Goal: Task Accomplishment & Management: Manage account settings

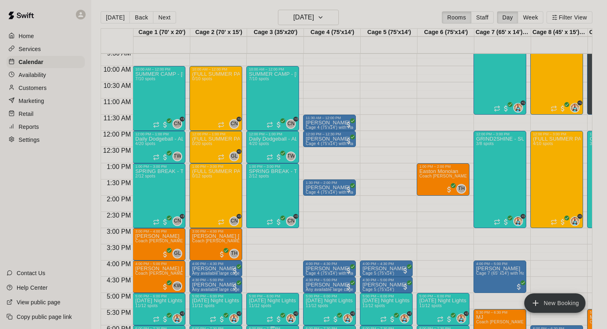
scroll to position [235, 0]
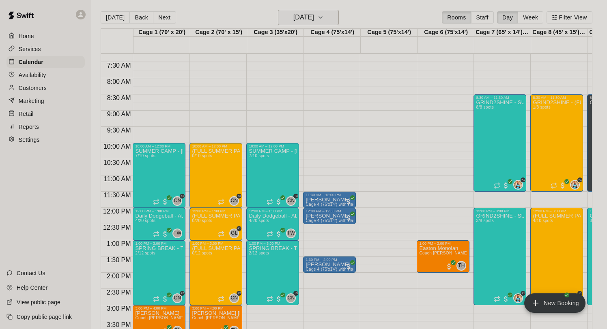
click at [310, 11] on button "[DATE]" at bounding box center [308, 17] width 61 height 15
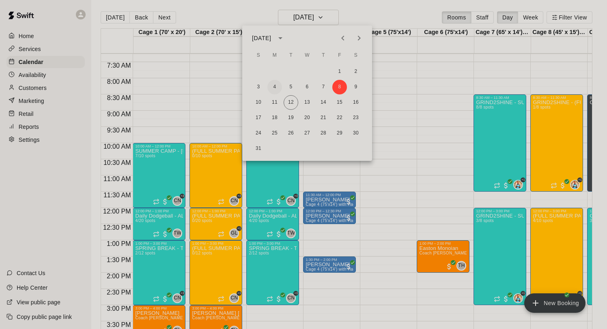
click at [275, 88] on button "4" at bounding box center [274, 87] width 15 height 15
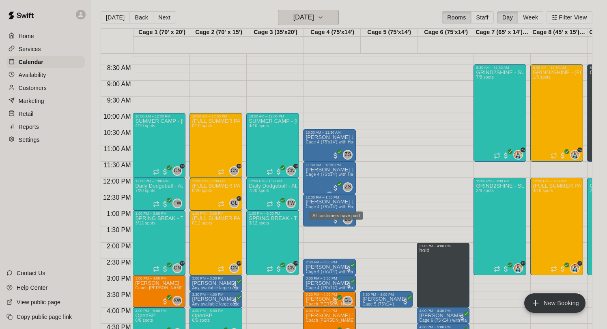
scroll to position [266, 0]
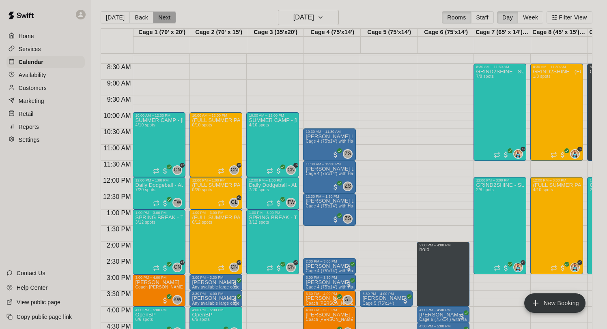
click at [165, 20] on button "Next" at bounding box center [164, 17] width 23 height 12
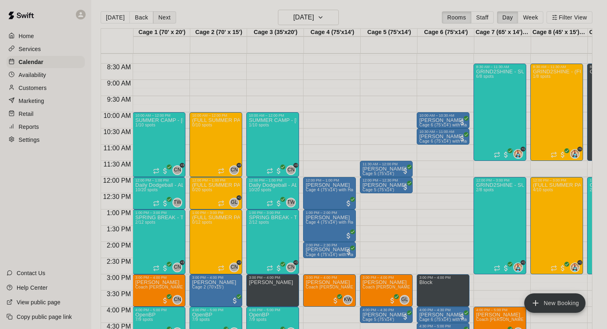
click at [164, 20] on button "Next" at bounding box center [164, 17] width 23 height 12
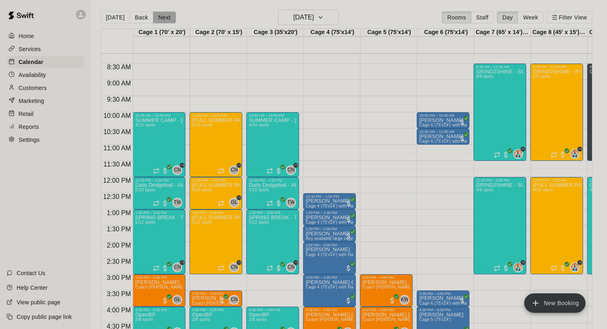
click at [162, 15] on button "Next" at bounding box center [164, 17] width 23 height 12
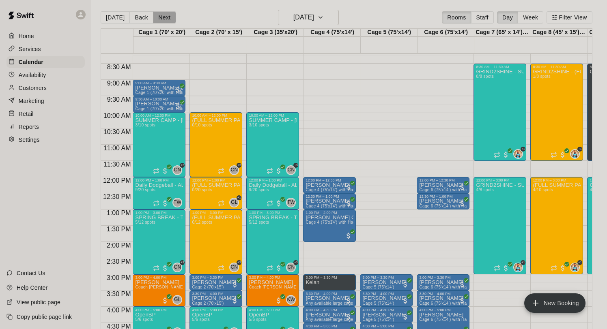
click at [162, 16] on button "Next" at bounding box center [164, 17] width 23 height 12
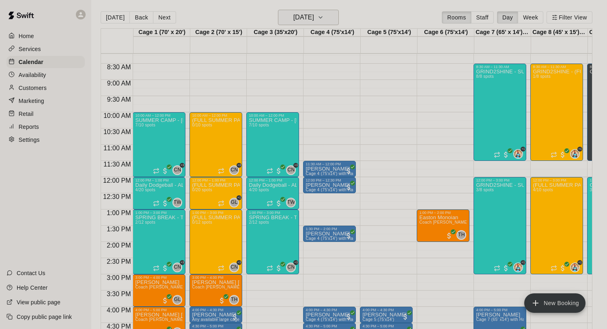
click at [297, 10] on button "[DATE]" at bounding box center [308, 17] width 61 height 15
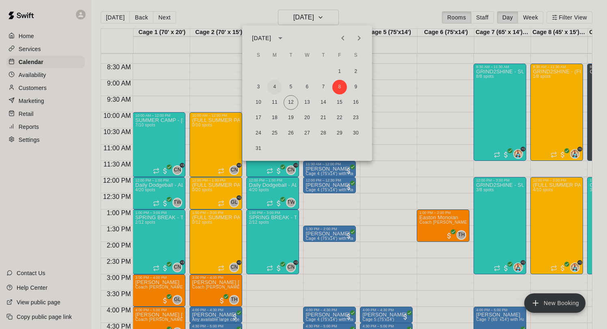
click at [277, 85] on button "4" at bounding box center [274, 87] width 15 height 15
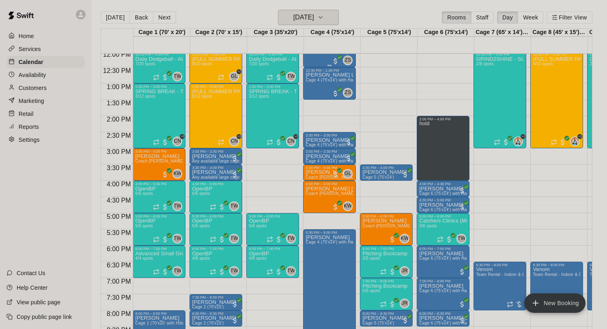
scroll to position [338, 0]
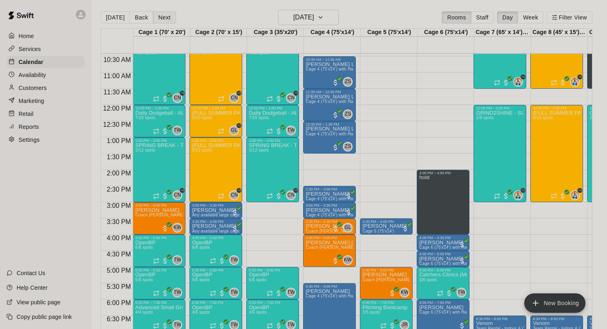
click at [165, 17] on button "Next" at bounding box center [164, 17] width 23 height 12
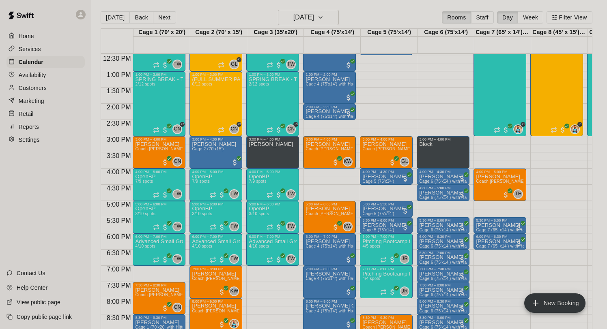
scroll to position [350, 0]
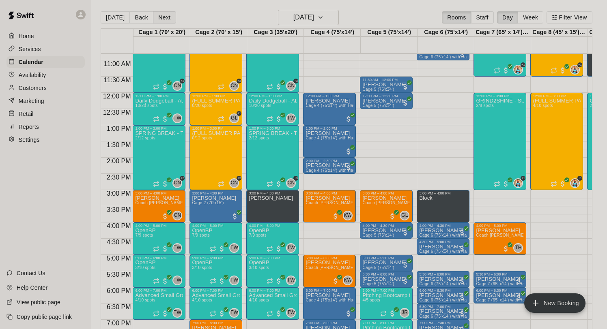
click at [162, 18] on button "Next" at bounding box center [164, 17] width 23 height 12
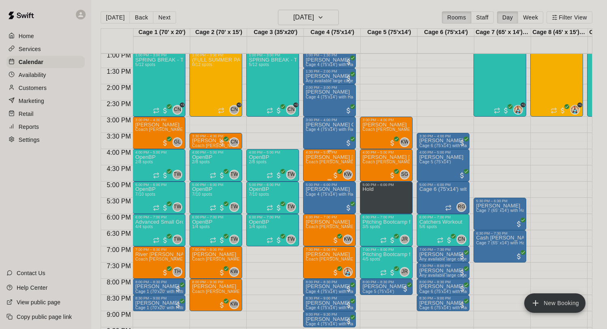
scroll to position [424, 0]
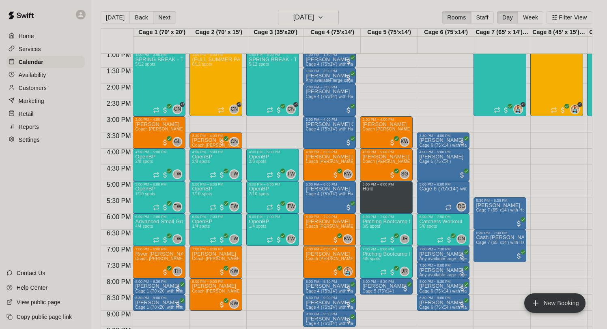
click at [159, 17] on button "Next" at bounding box center [164, 17] width 23 height 12
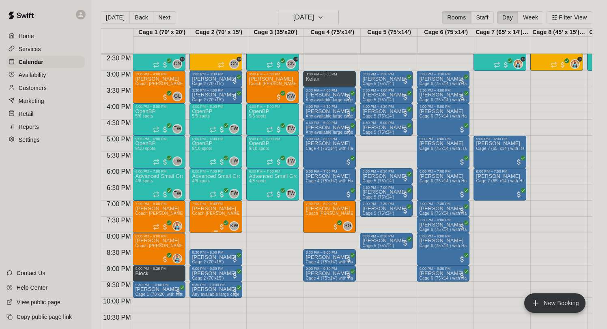
scroll to position [477, 0]
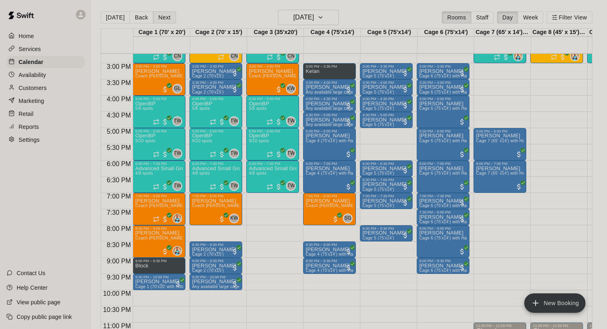
click at [158, 18] on button "Next" at bounding box center [164, 17] width 23 height 12
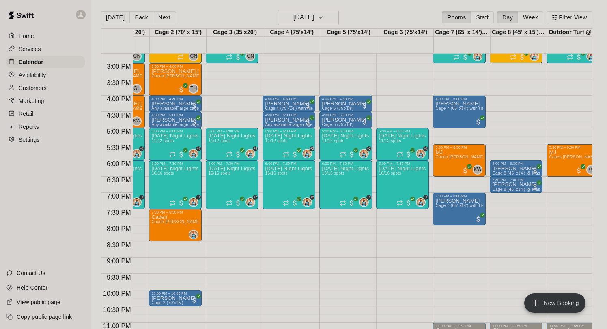
scroll to position [0, 52]
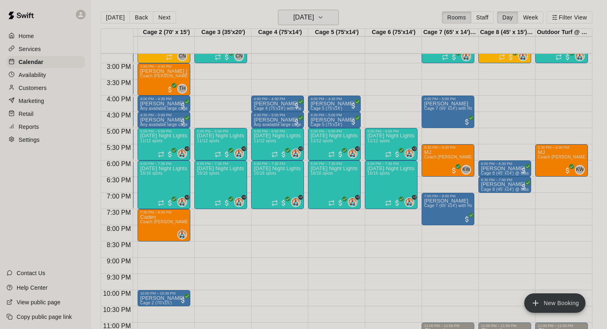
click at [301, 18] on h6 "[DATE]" at bounding box center [303, 17] width 21 height 11
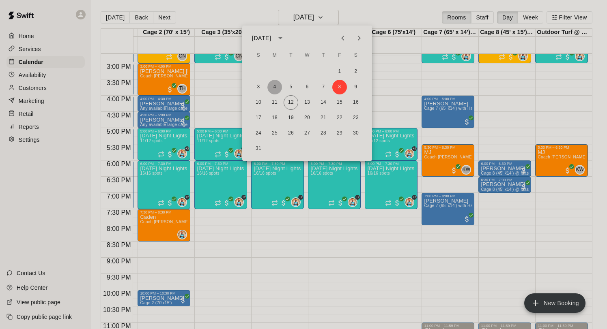
click at [274, 85] on button "4" at bounding box center [274, 87] width 15 height 15
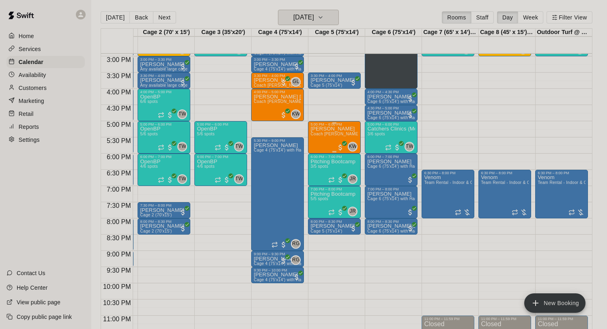
scroll to position [477, 52]
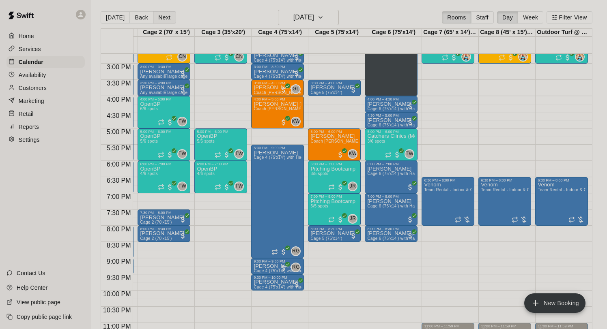
click at [165, 15] on button "Next" at bounding box center [164, 17] width 23 height 12
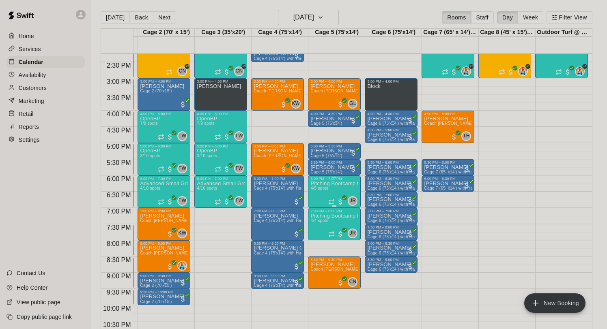
scroll to position [0, 51]
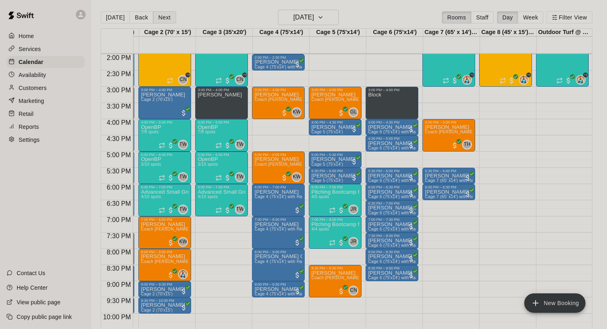
click at [160, 16] on button "Next" at bounding box center [164, 17] width 23 height 12
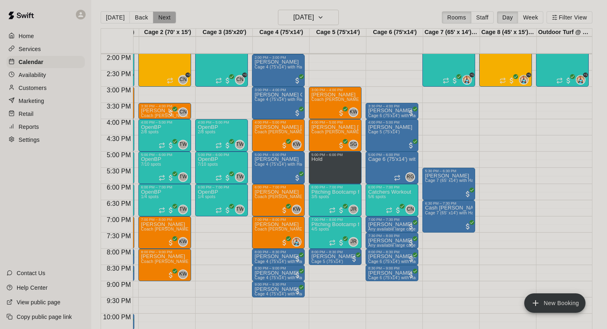
click at [160, 19] on button "Next" at bounding box center [164, 17] width 23 height 12
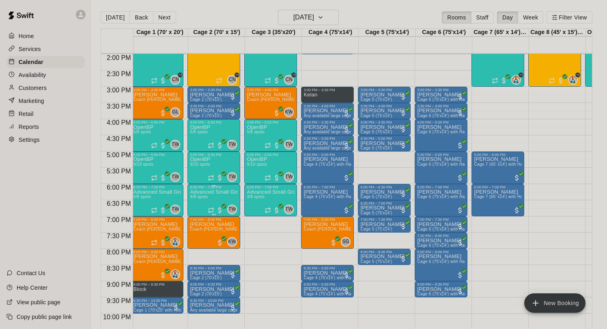
scroll to position [0, 0]
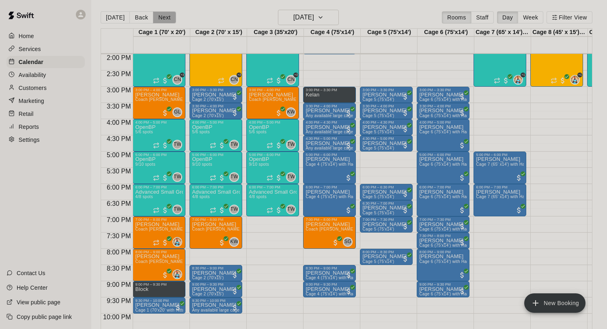
click at [163, 20] on button "Next" at bounding box center [164, 17] width 23 height 12
